Goal: Information Seeking & Learning: Learn about a topic

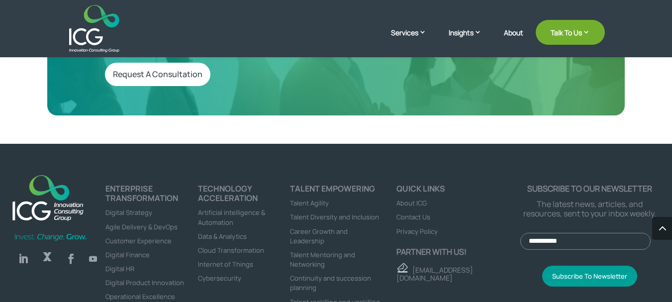
scroll to position [2756, 0]
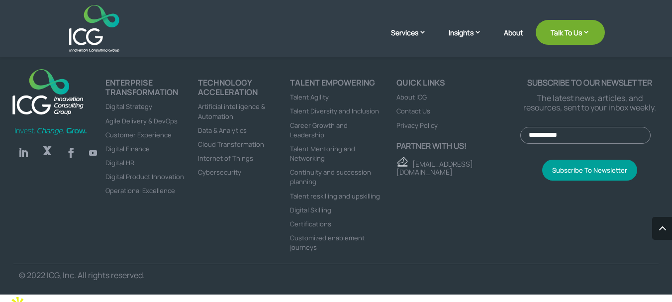
click at [23, 159] on link "Follow" at bounding box center [23, 153] width 20 height 20
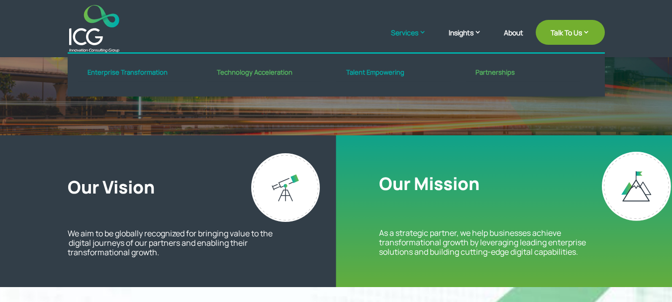
scroll to position [181, 0]
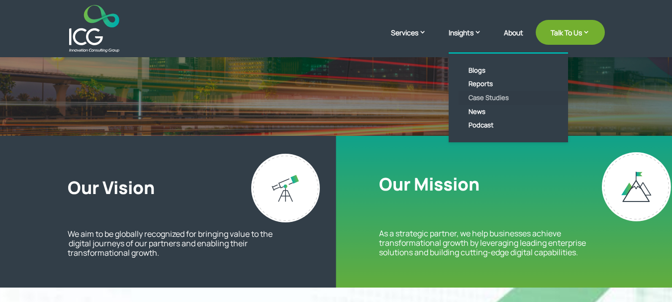
click at [485, 97] on link "Case Studies" at bounding box center [516, 98] width 114 height 14
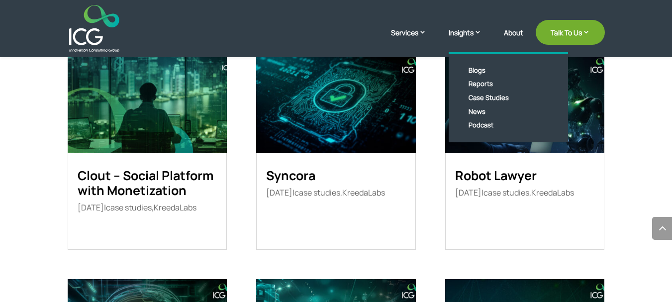
scroll to position [462, 0]
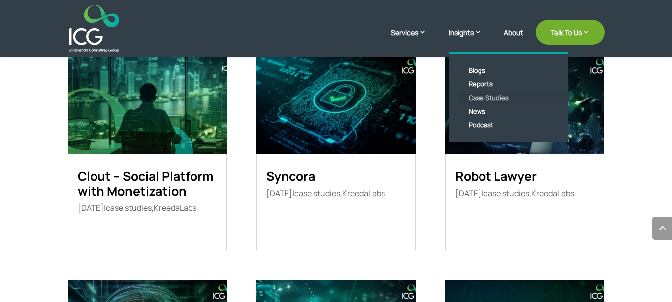
click at [479, 94] on link "Case Studies" at bounding box center [516, 98] width 114 height 14
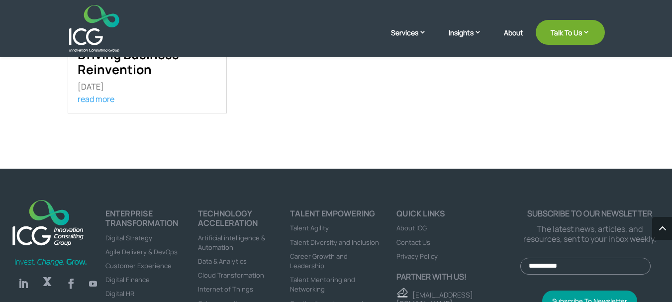
scroll to position [582, 0]
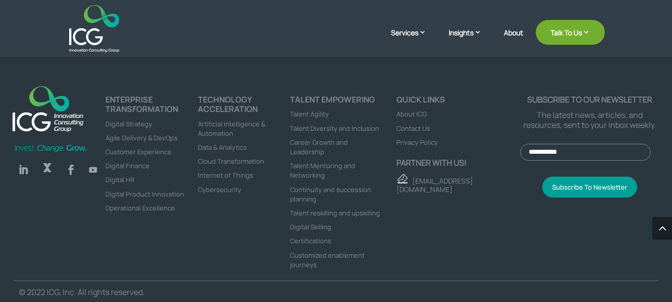
click at [213, 191] on span "Cybersecurity" at bounding box center [219, 189] width 43 height 9
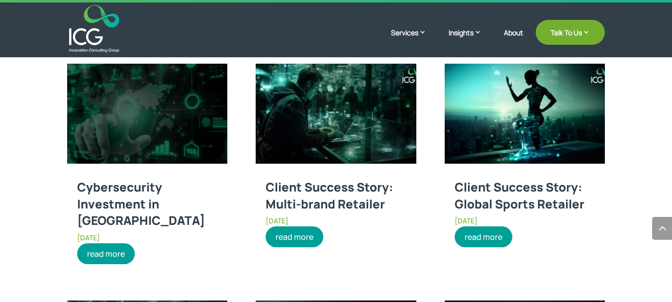
scroll to position [999, 0]
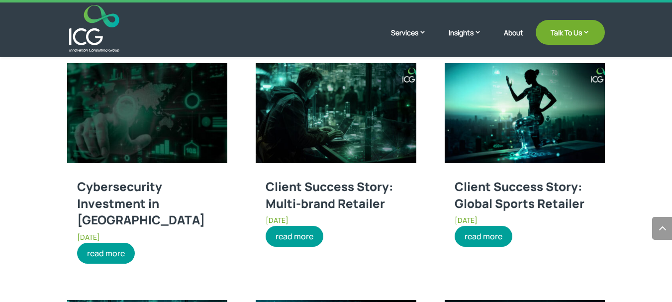
click at [139, 186] on link "Cybersecurity Investment in Saudi Arabia" at bounding box center [141, 203] width 128 height 50
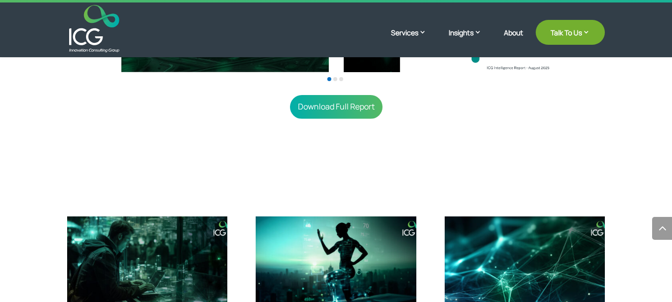
scroll to position [506, 0]
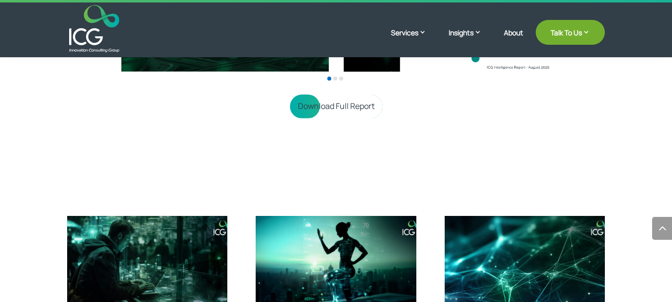
click at [322, 105] on link "Download Full Report" at bounding box center [336, 106] width 93 height 23
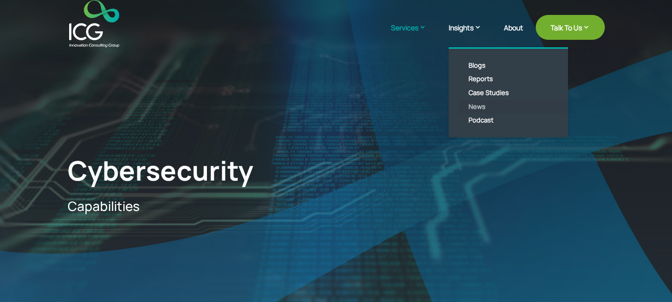
click at [482, 102] on link "News" at bounding box center [516, 107] width 114 height 14
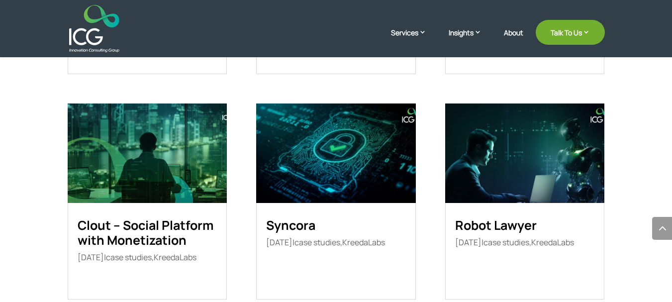
scroll to position [420, 0]
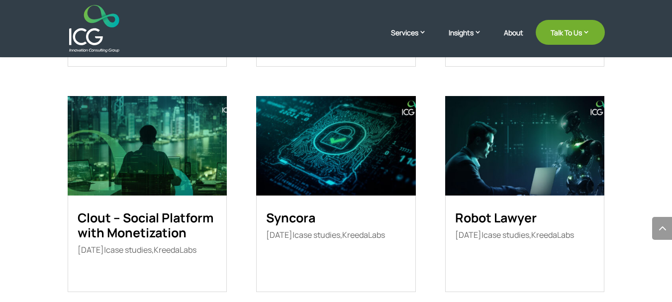
click at [487, 210] on link "Robot Lawyer" at bounding box center [496, 217] width 82 height 17
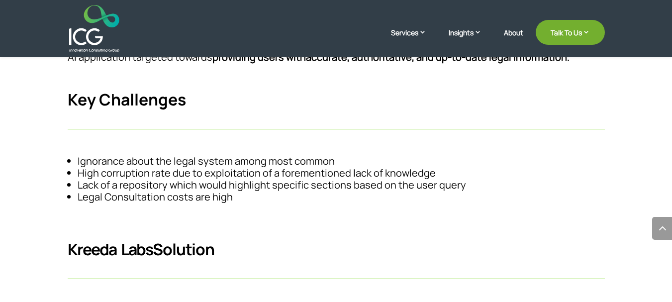
scroll to position [702, 0]
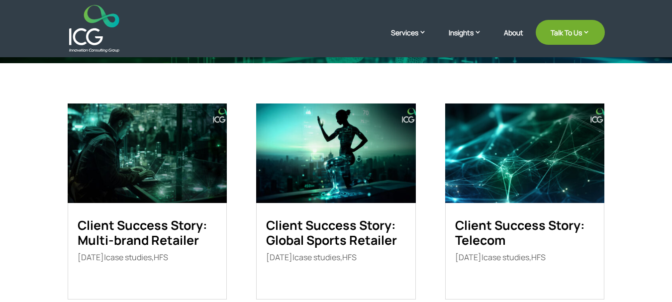
scroll to position [152, 0]
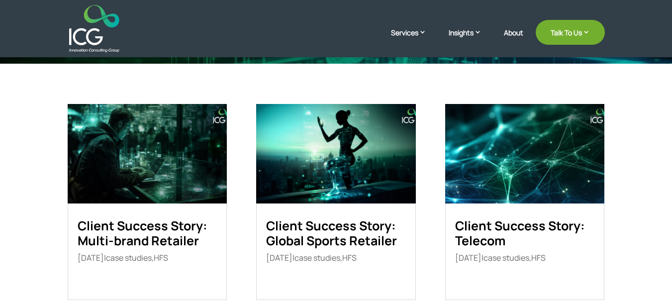
click at [154, 230] on link "Client Success Story: Multi-brand Retailer" at bounding box center [143, 233] width 130 height 32
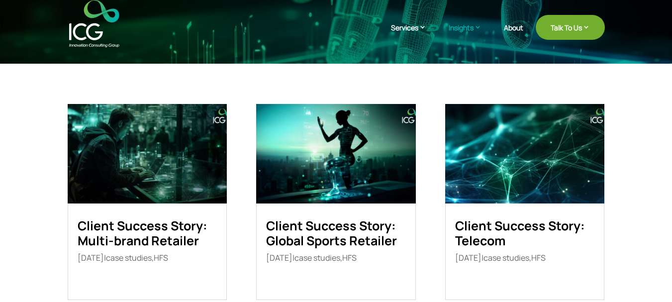
click at [315, 231] on link "Client Success Story: Global Sports Retailer" at bounding box center [331, 233] width 131 height 32
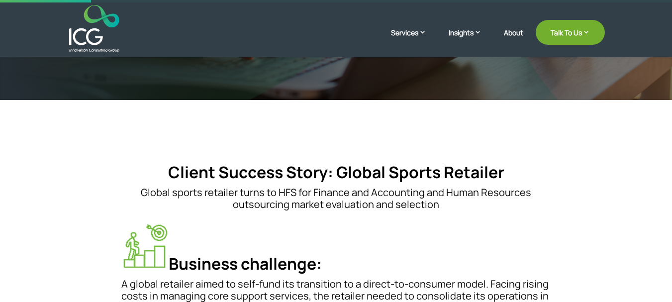
scroll to position [71, 0]
